Goal: Information Seeking & Learning: Find specific fact

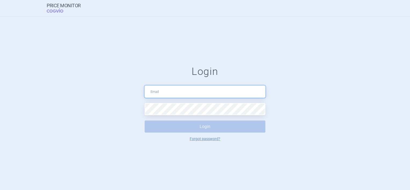
click at [173, 89] on input "text" at bounding box center [205, 92] width 121 height 12
type input "[PERSON_NAME][EMAIL_ADDRESS][PERSON_NAME][DOMAIN_NAME]"
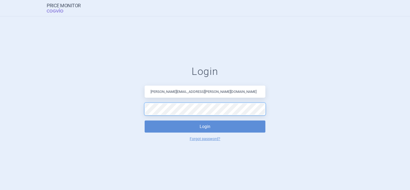
click at [145, 120] on button "Login" at bounding box center [205, 126] width 121 height 12
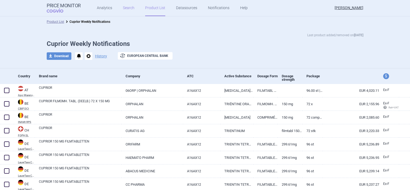
click at [129, 8] on link "Search" at bounding box center [129, 8] width 12 height 16
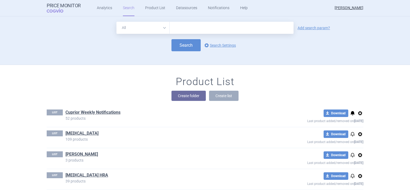
click at [177, 29] on input "text" at bounding box center [232, 28] width 124 height 12
type input "Cuprior"
click at [306, 28] on link "Add search param?" at bounding box center [314, 28] width 32 height 4
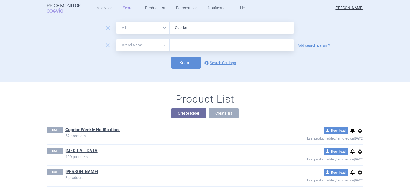
click at [163, 44] on select "All Brand Name ATC Company Active Substance Country Newer than" at bounding box center [142, 45] width 53 height 12
select select "country"
click at [116, 39] on select "All Brand Name ATC Company Active Substance Country Newer than" at bounding box center [142, 45] width 53 height 12
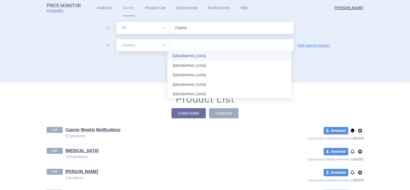
click at [201, 46] on input "text" at bounding box center [231, 45] width 119 height 7
type input "Sp"
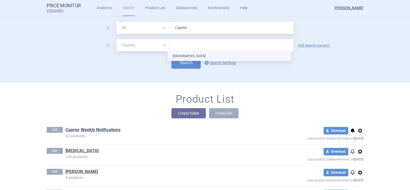
click at [192, 58] on ul "[GEOGRAPHIC_DATA]" at bounding box center [229, 56] width 124 height 10
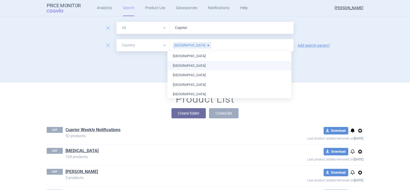
click at [322, 60] on div "Search options Search Settings" at bounding box center [205, 63] width 317 height 12
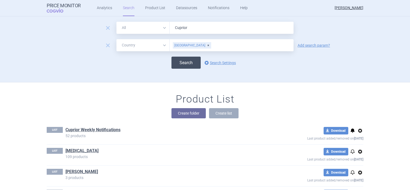
click at [184, 60] on button "Search" at bounding box center [185, 63] width 29 height 12
select select "country"
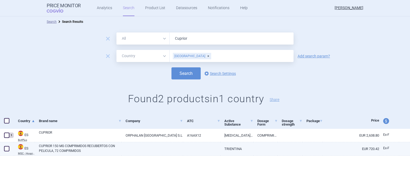
click at [80, 147] on link "CUPRIOR 150 MG COMPRIMIDOS RECUBIERTOS CON PELICULA, 72 COMPRIMIDOS" at bounding box center [80, 149] width 83 height 10
select select "EUR"
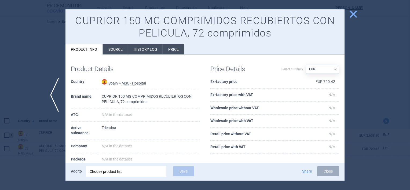
click at [147, 48] on li "History log" at bounding box center [145, 49] width 34 height 10
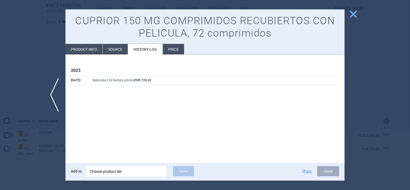
click at [174, 49] on li "Price" at bounding box center [173, 49] width 21 height 10
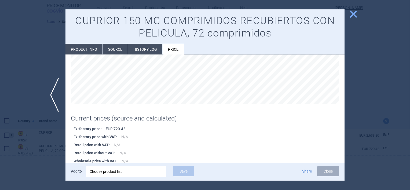
scroll to position [73, 0]
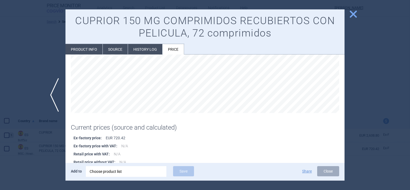
click at [116, 47] on li "Source" at bounding box center [115, 49] width 25 height 10
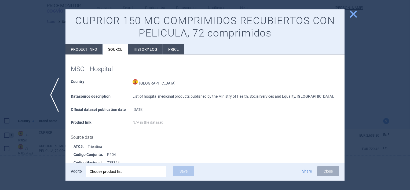
click at [88, 49] on li "Product info" at bounding box center [83, 49] width 37 height 10
select select "EUR"
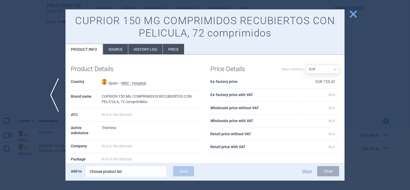
scroll to position [80, 0]
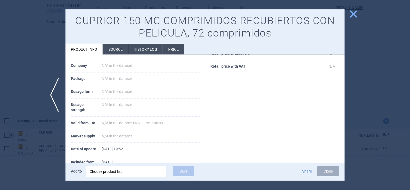
click at [350, 11] on span "close" at bounding box center [353, 13] width 9 height 9
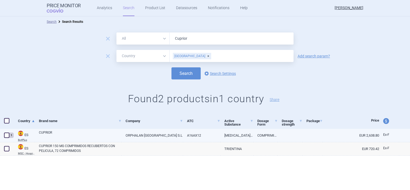
click at [196, 134] on link "A16AX12" at bounding box center [201, 135] width 37 height 13
select select "EUR"
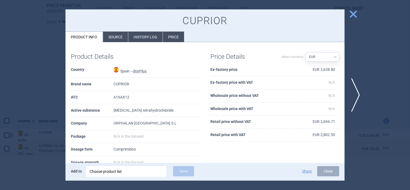
click at [173, 35] on li "Price" at bounding box center [173, 37] width 21 height 10
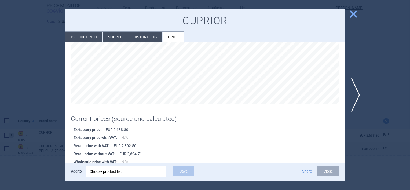
scroll to position [61, 0]
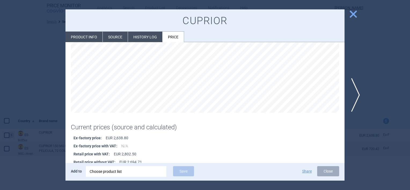
click at [140, 35] on li "History log" at bounding box center [145, 37] width 34 height 10
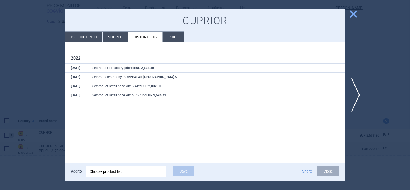
click at [112, 34] on li "Source" at bounding box center [115, 37] width 25 height 10
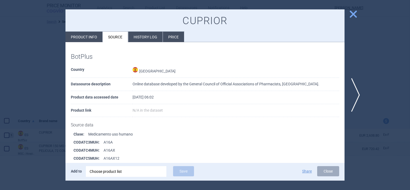
click at [88, 35] on li "Product info" at bounding box center [83, 37] width 37 height 10
select select "EUR"
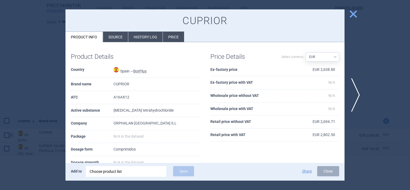
click at [355, 13] on span "close" at bounding box center [353, 13] width 9 height 9
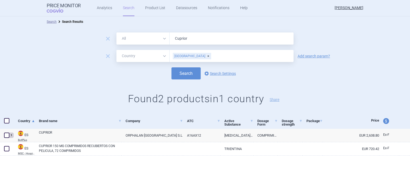
click at [203, 37] on input "Cuprior" at bounding box center [232, 38] width 124 height 12
type input "Cufence"
click at [192, 73] on button "Search" at bounding box center [185, 73] width 29 height 12
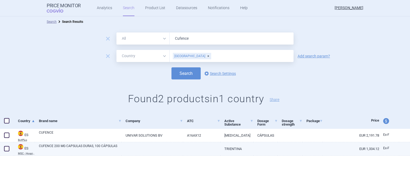
click at [106, 145] on link "CUFENCE 200 MG CAPSULAS DURAS, 100 CÁPSULAS" at bounding box center [80, 149] width 83 height 10
select select "EUR"
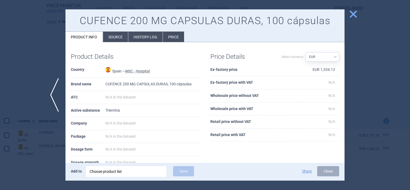
click at [120, 37] on li "Source" at bounding box center [115, 37] width 25 height 10
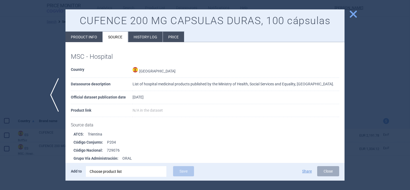
click at [138, 35] on li "History log" at bounding box center [145, 37] width 34 height 10
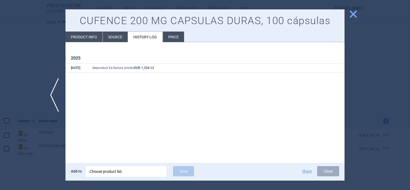
click at [171, 36] on li "Price" at bounding box center [173, 37] width 21 height 10
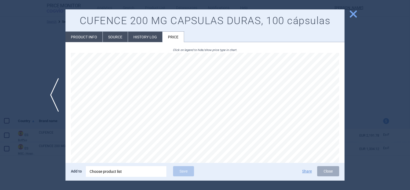
click at [352, 13] on span "close" at bounding box center [353, 13] width 9 height 9
